Goal: Task Accomplishment & Management: Use online tool/utility

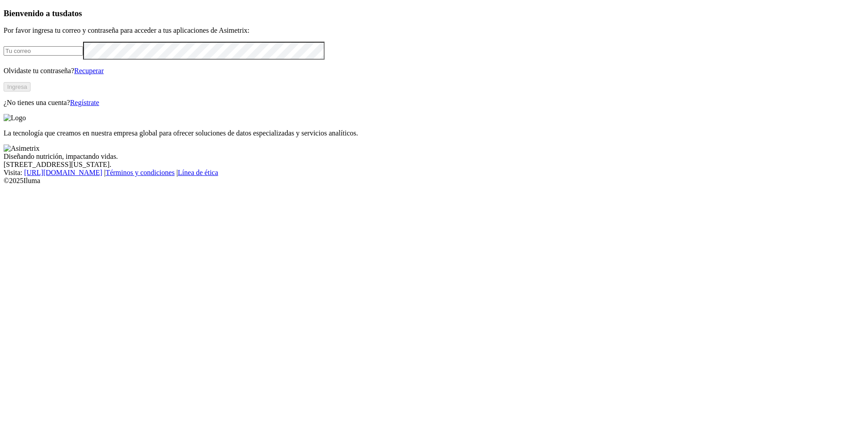
type input "[EMAIL_ADDRESS][DOMAIN_NAME]"
click at [31, 92] on button "Ingresa" at bounding box center [17, 86] width 27 height 9
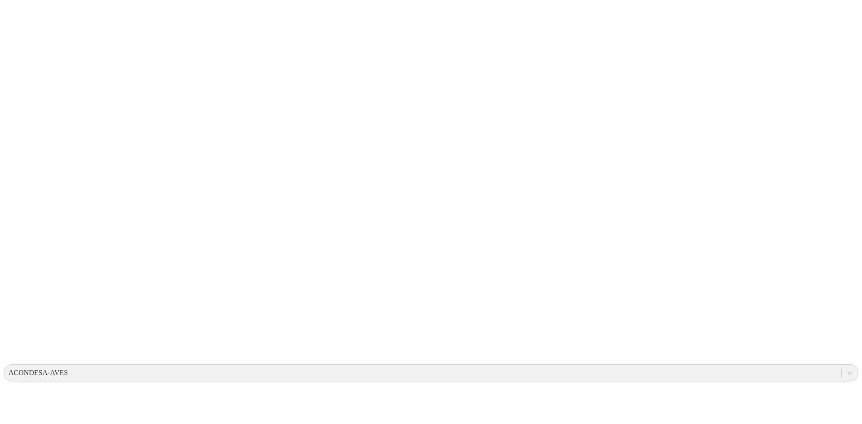
type input "0"
type input "01 de septiembre 2025"
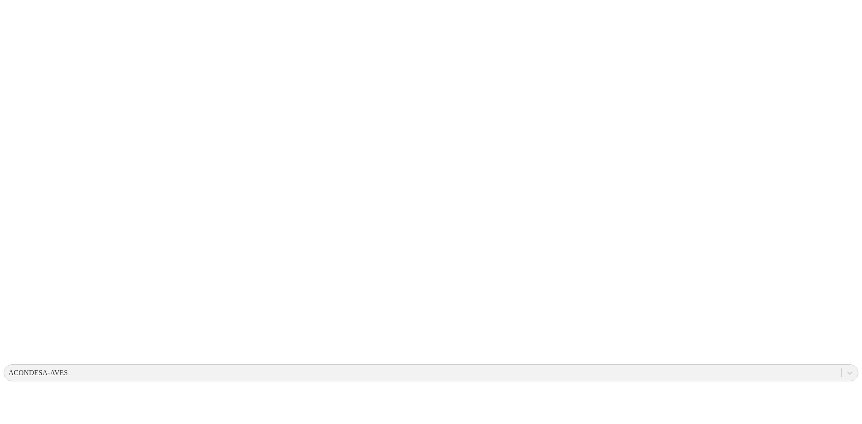
type input "1 de septiembre 2025"
